Goal: Task Accomplishment & Management: Manage account settings

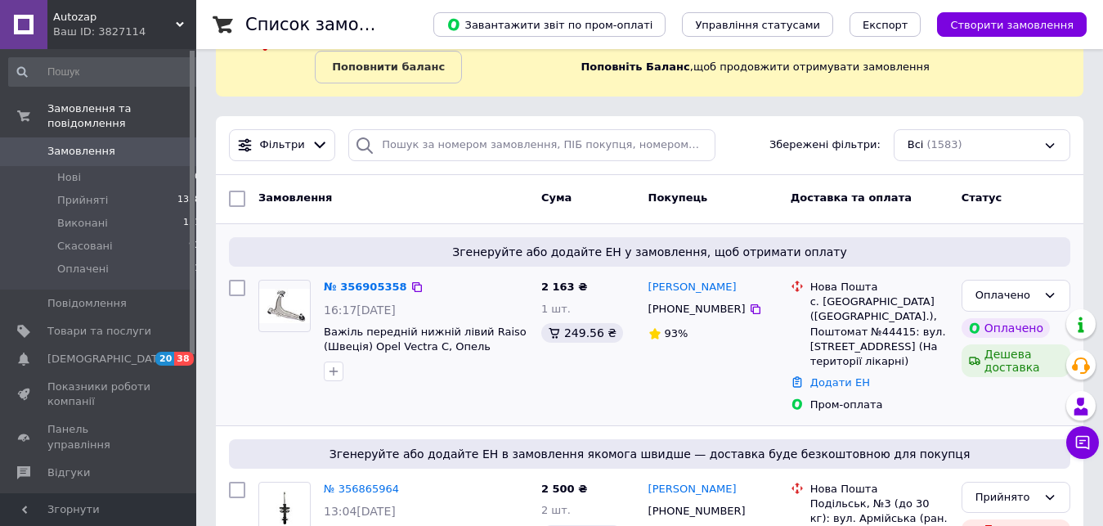
scroll to position [167, 0]
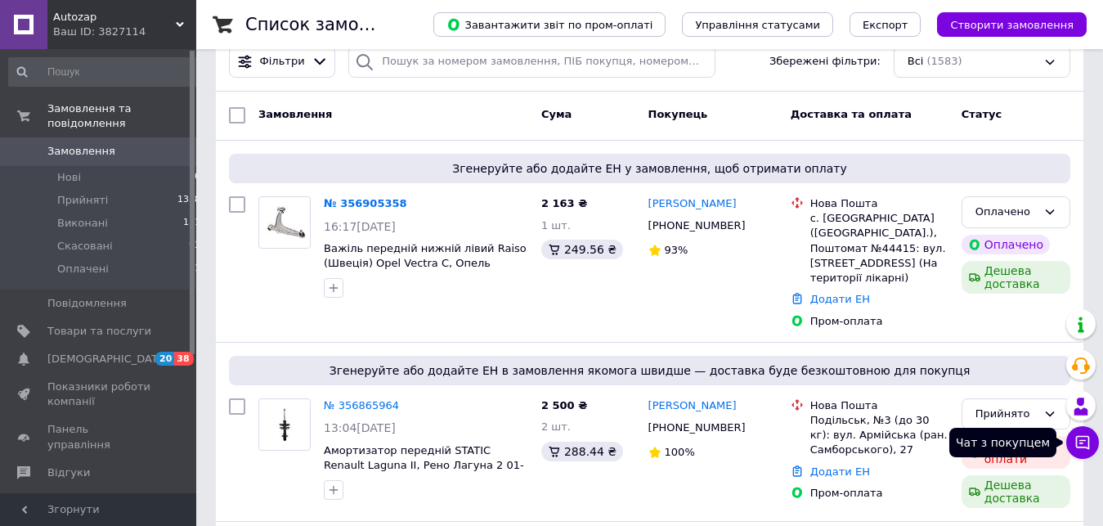
click at [1085, 443] on icon at bounding box center [1083, 442] width 16 height 16
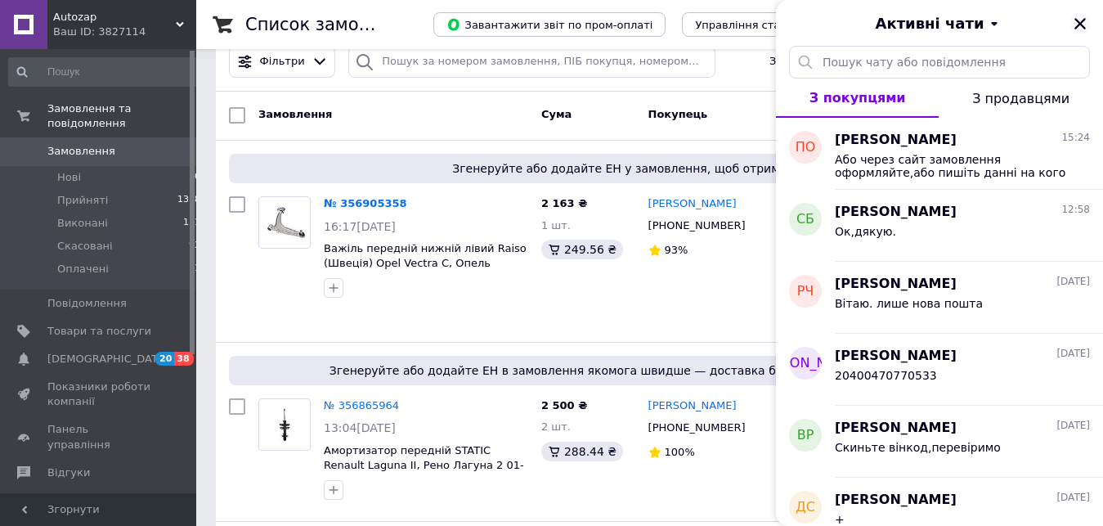
click at [1080, 22] on icon "Закрити" at bounding box center [1080, 23] width 15 height 15
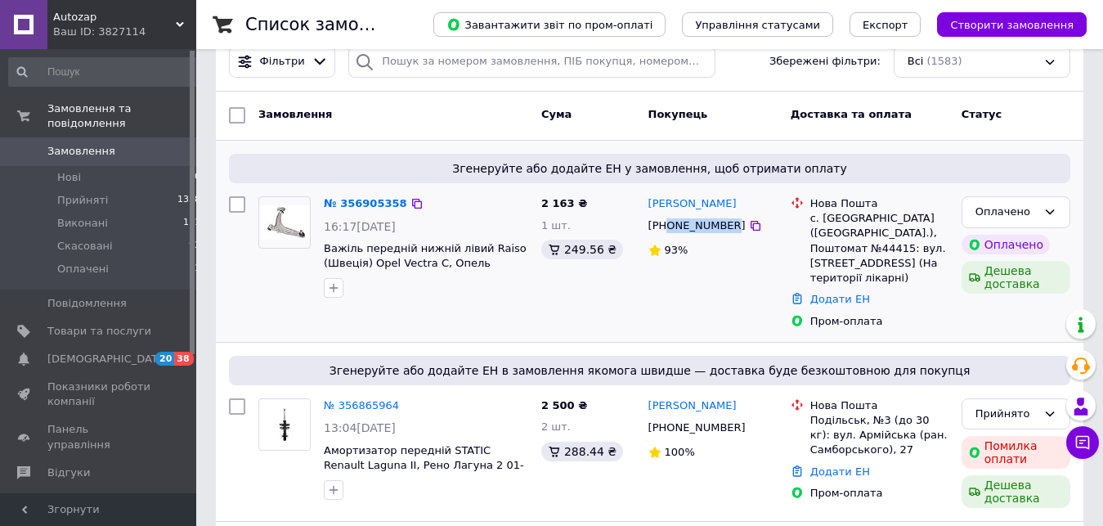
drag, startPoint x: 668, startPoint y: 228, endPoint x: 723, endPoint y: 227, distance: 54.8
click at [723, 227] on div "[PHONE_NUMBER]" at bounding box center [697, 225] width 104 height 21
copy div "0961944099"
click at [1041, 212] on div "Оплачено" at bounding box center [1016, 212] width 109 height 32
click at [1019, 245] on li "Прийнято" at bounding box center [1016, 246] width 107 height 30
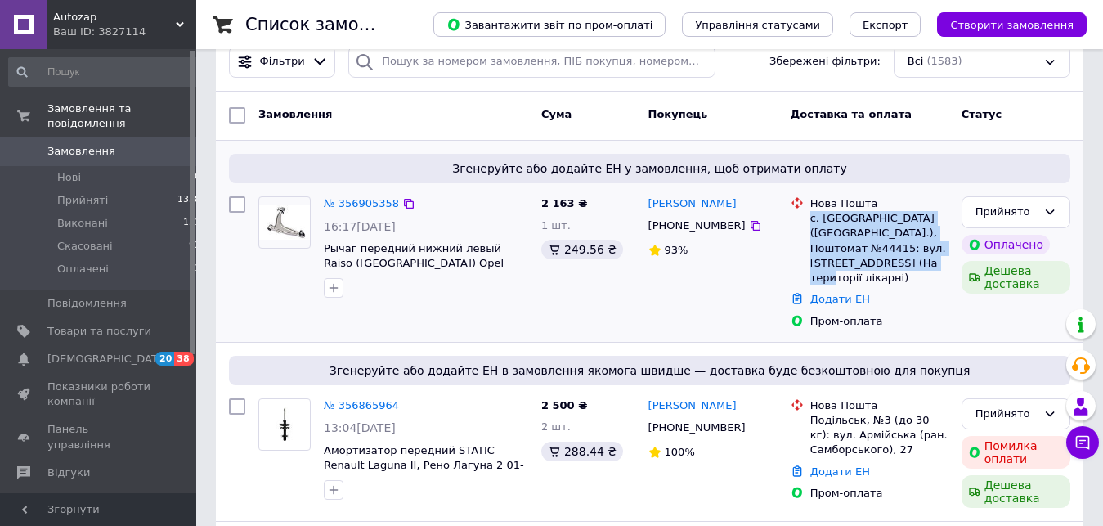
drag, startPoint x: 811, startPoint y: 219, endPoint x: 898, endPoint y: 261, distance: 96.2
click at [898, 261] on div "с. [GEOGRAPHIC_DATA] ([GEOGRAPHIC_DATA].), Поштомат №44415: вул. [STREET_ADDRES…" at bounding box center [880, 248] width 138 height 74
copy div "с. [GEOGRAPHIC_DATA] ([GEOGRAPHIC_DATA].), Поштомат №44415: вул. [STREET_ADDRES…"
click at [359, 204] on link "№ 356905358" at bounding box center [361, 203] width 75 height 12
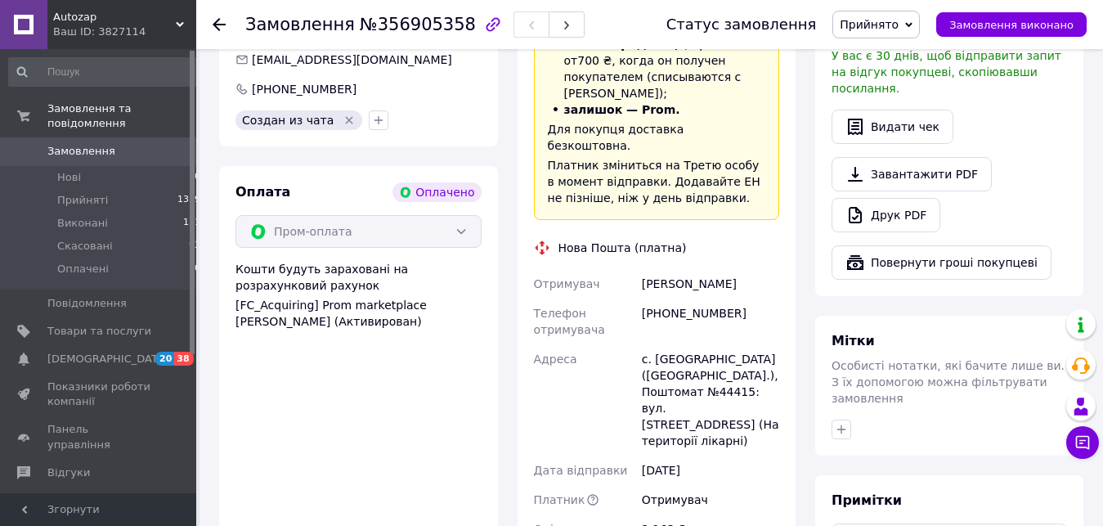
scroll to position [1251, 0]
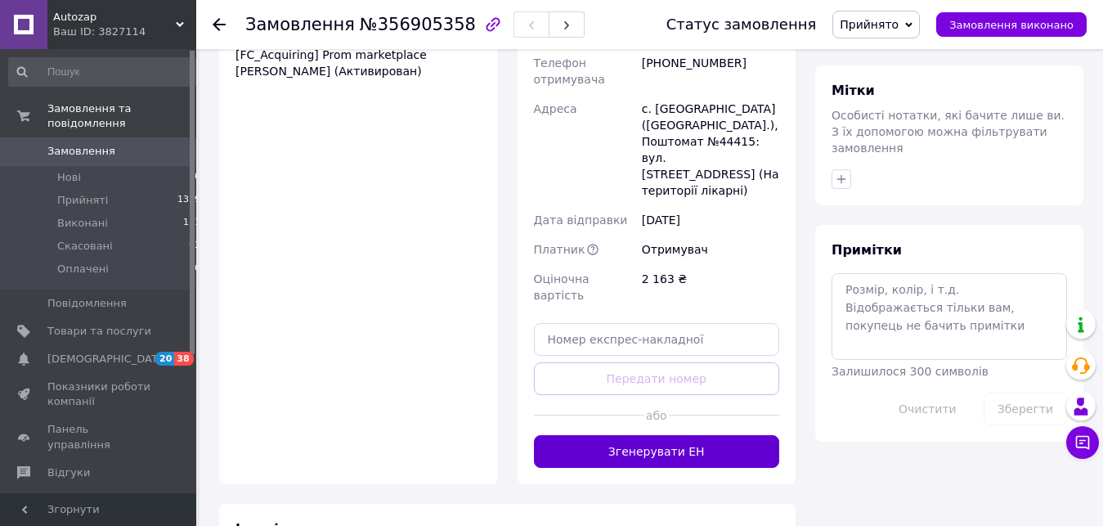
click at [642, 435] on button "Згенерувати ЕН" at bounding box center [657, 451] width 246 height 33
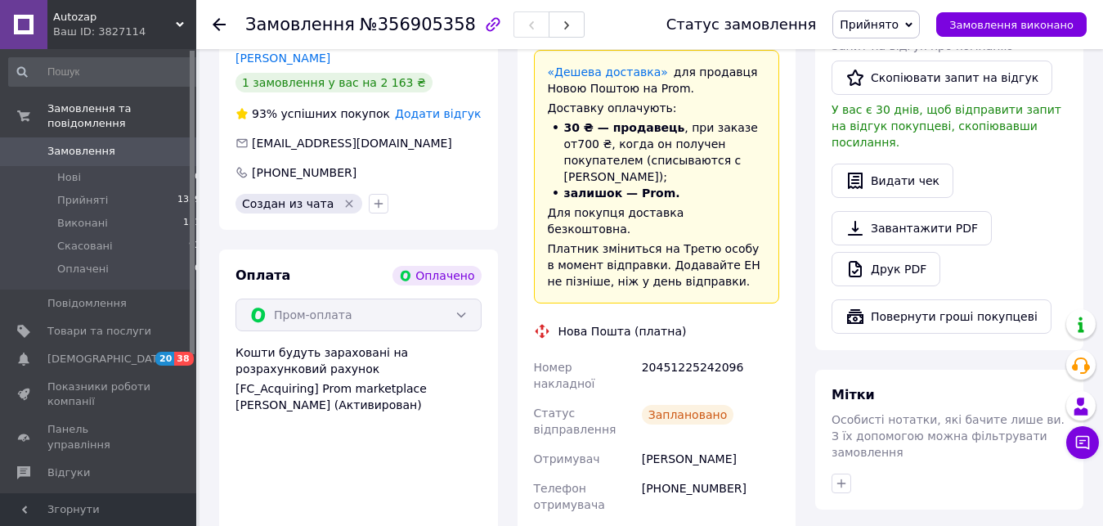
scroll to position [834, 0]
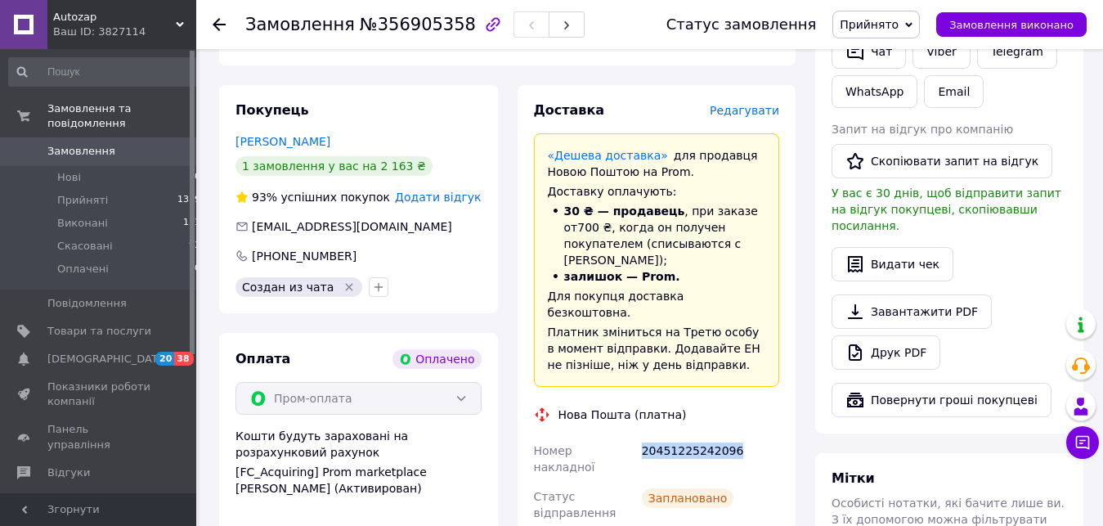
drag, startPoint x: 645, startPoint y: 389, endPoint x: 721, endPoint y: 387, distance: 76.1
click at [765, 436] on div "20451225242096" at bounding box center [711, 459] width 144 height 46
copy div "20451225242096"
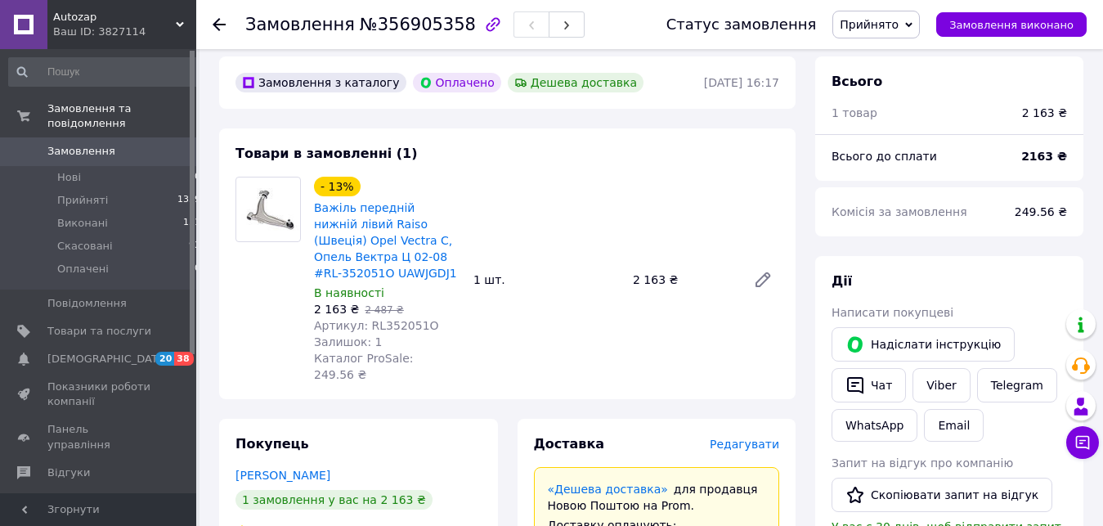
scroll to position [0, 0]
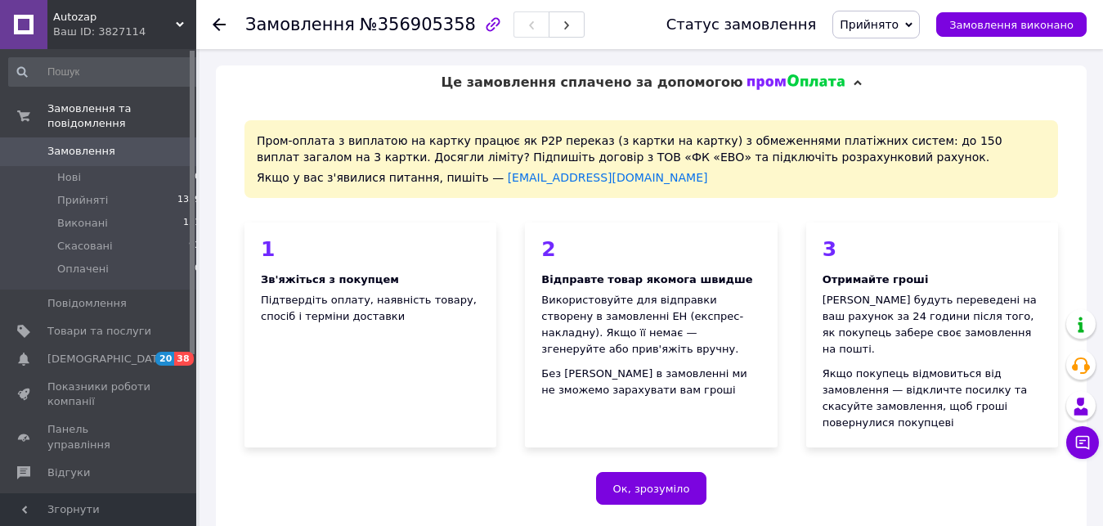
click at [77, 144] on span "Замовлення" at bounding box center [81, 151] width 68 height 15
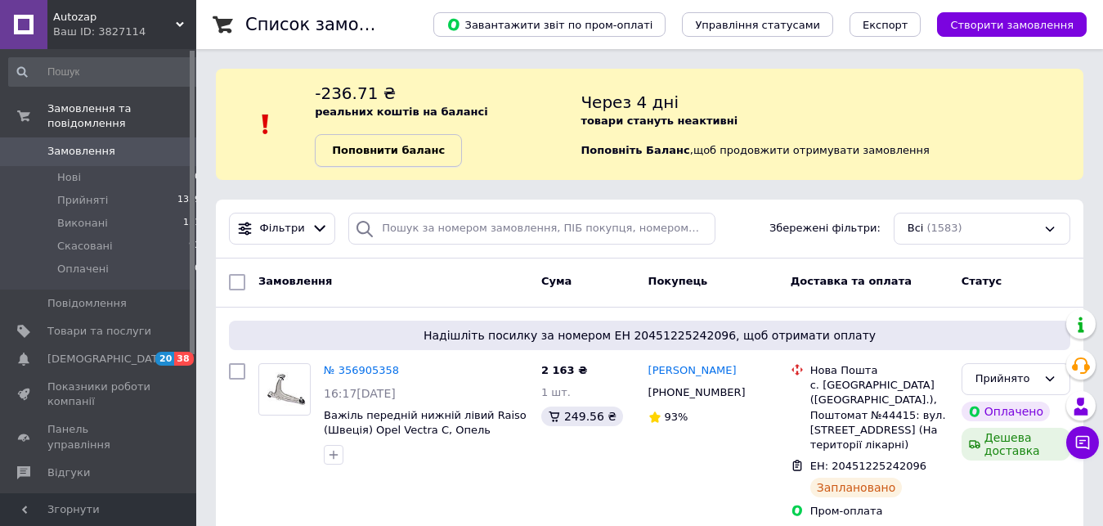
click at [405, 149] on b "Поповнити баланс" at bounding box center [388, 150] width 113 height 12
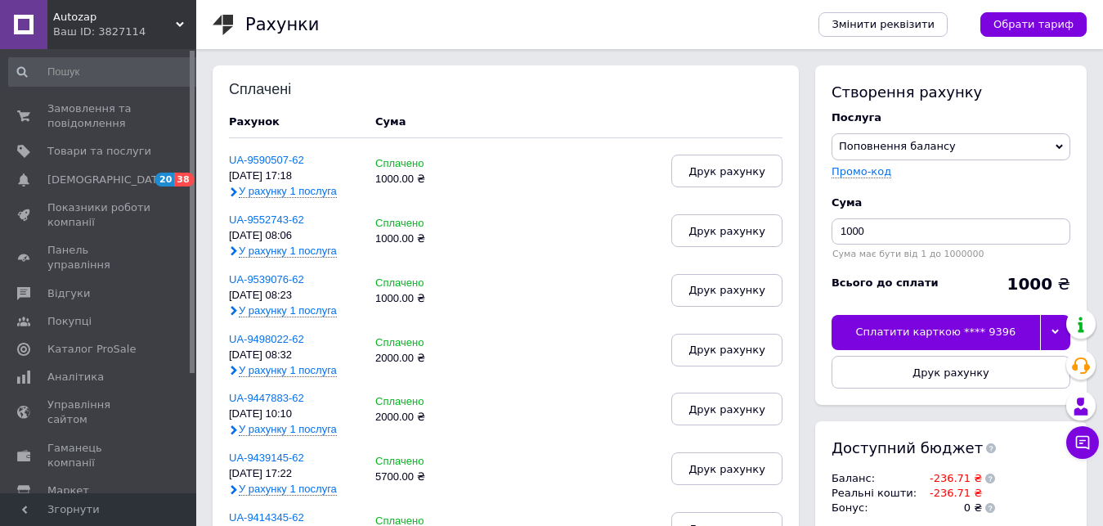
click at [1056, 332] on icon at bounding box center [1055, 331] width 7 height 7
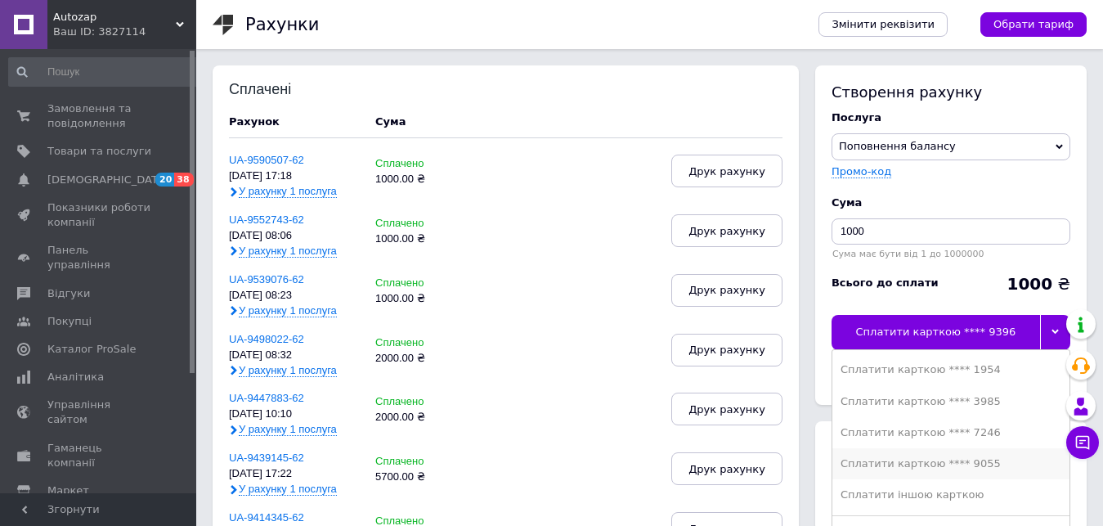
drag, startPoint x: 898, startPoint y: 464, endPoint x: 901, endPoint y: 391, distance: 72.9
click at [897, 464] on div "Сплатити карткою **** 9055" at bounding box center [951, 463] width 221 height 15
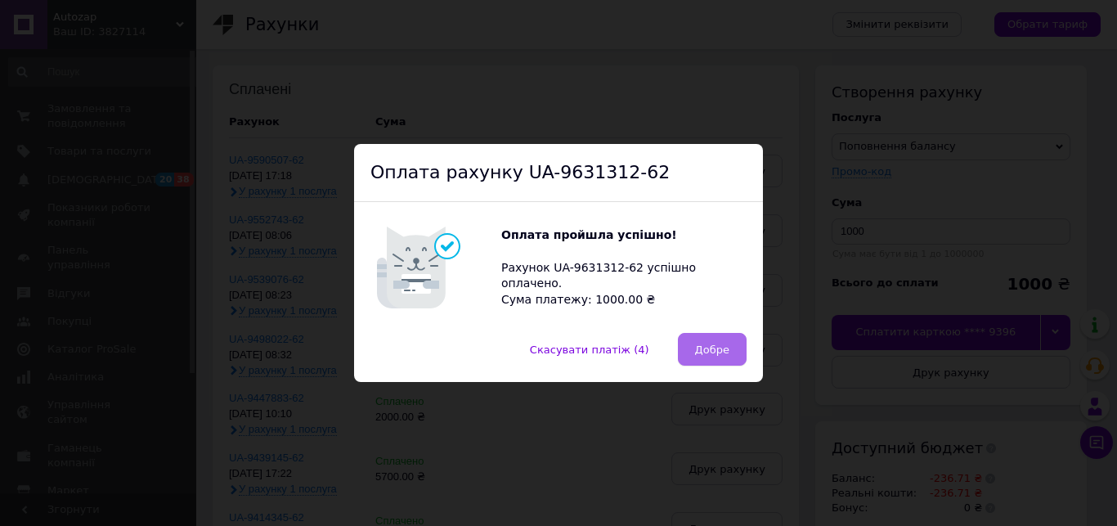
click at [705, 344] on span "Добре" at bounding box center [712, 350] width 34 height 12
